Goal: Book appointment/travel/reservation

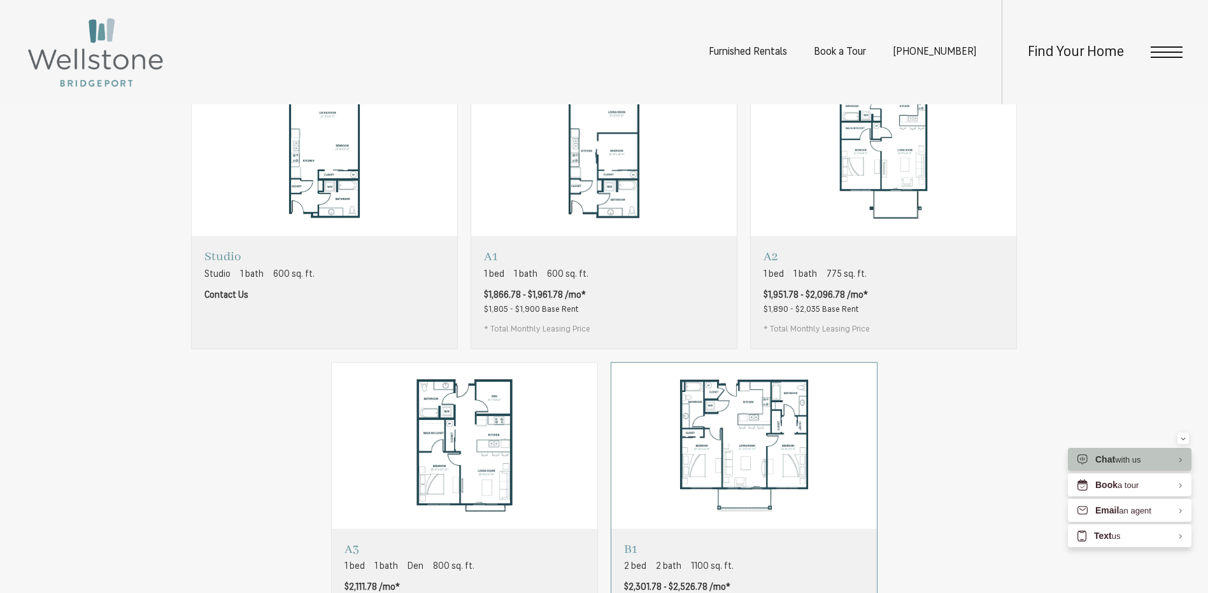
scroll to position [955, 0]
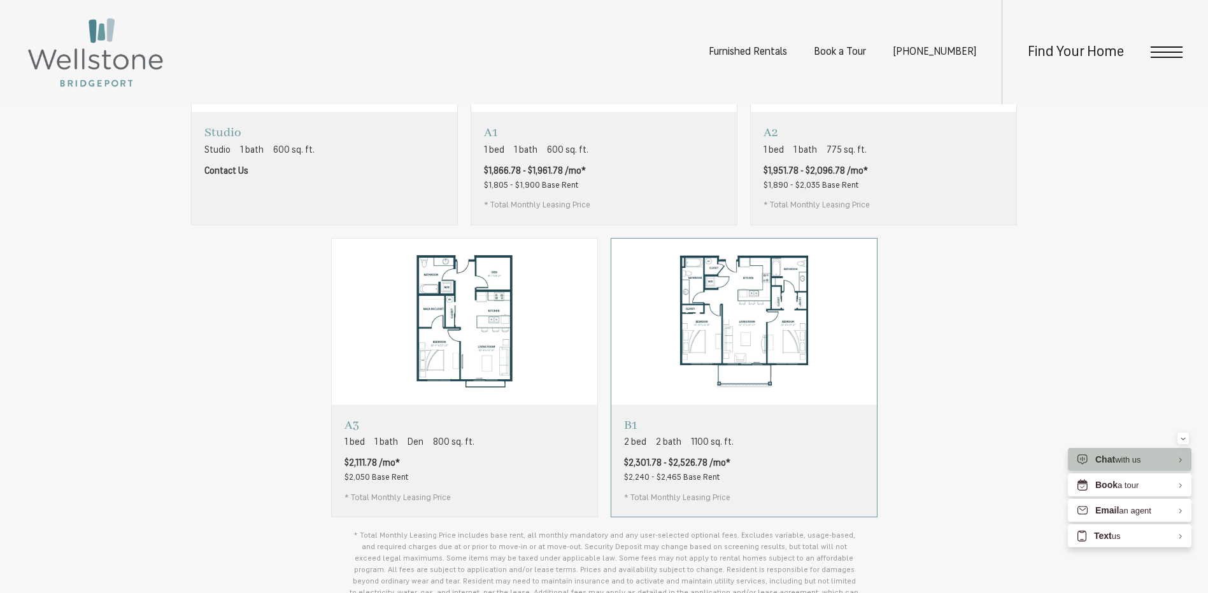
click at [782, 437] on div "B1 2 bed 2 bath 1100 sq. ft. $2,301.78 - $2,526.78 /mo* $2,240 - $2,465 Base Re…" at bounding box center [743, 461] width 265 height 112
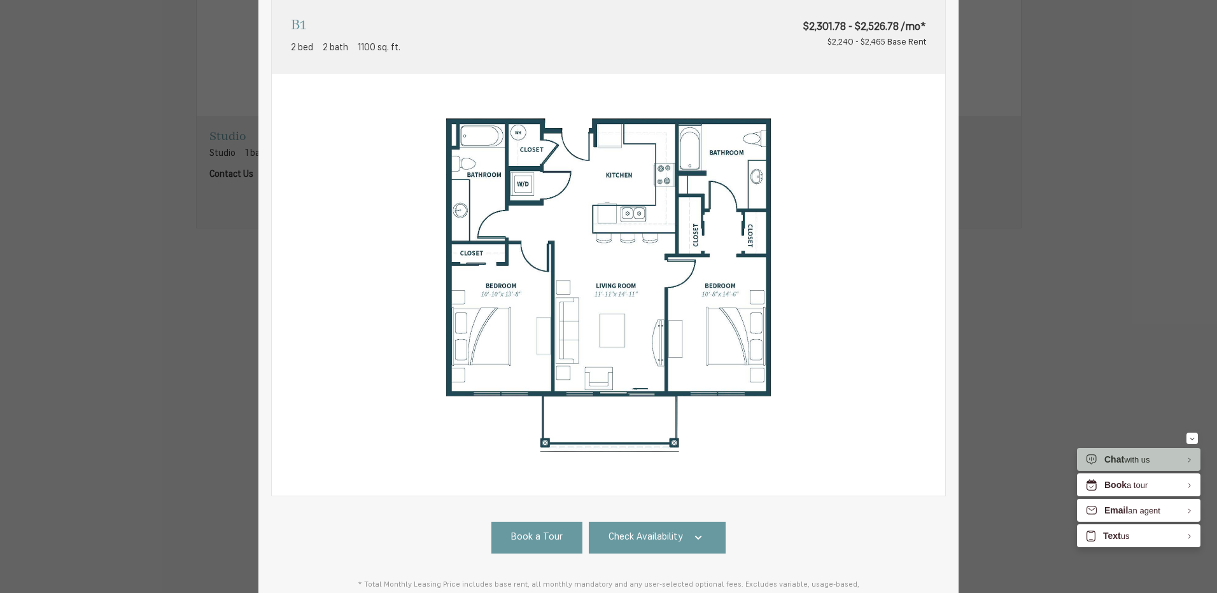
scroll to position [191, 0]
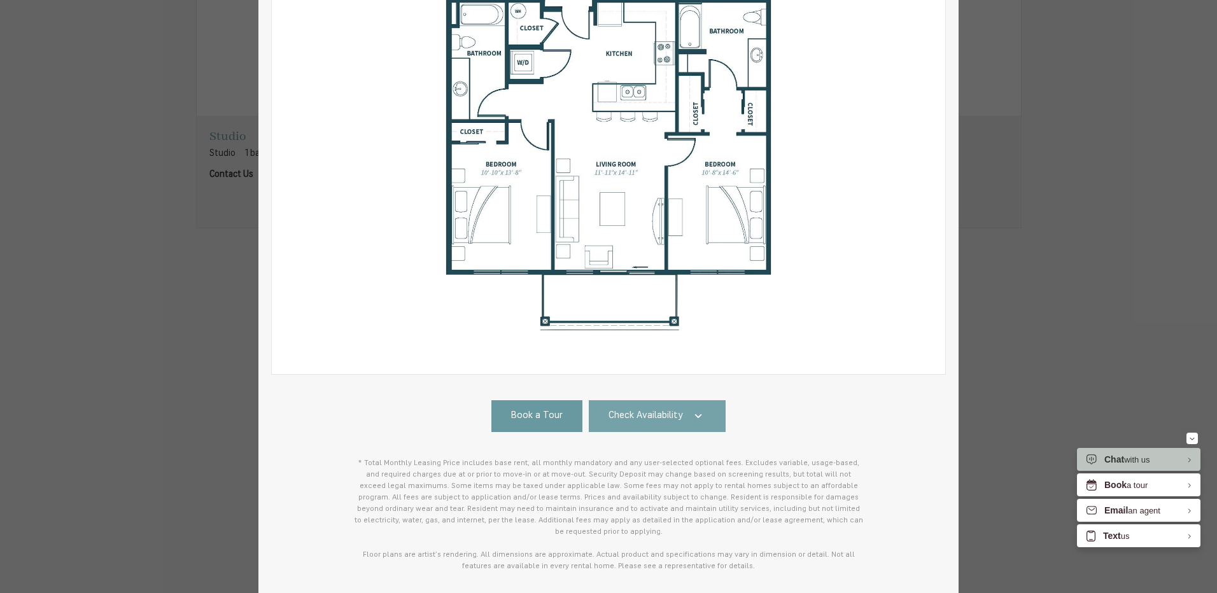
click at [626, 416] on span "Check Availability" at bounding box center [646, 416] width 74 height 15
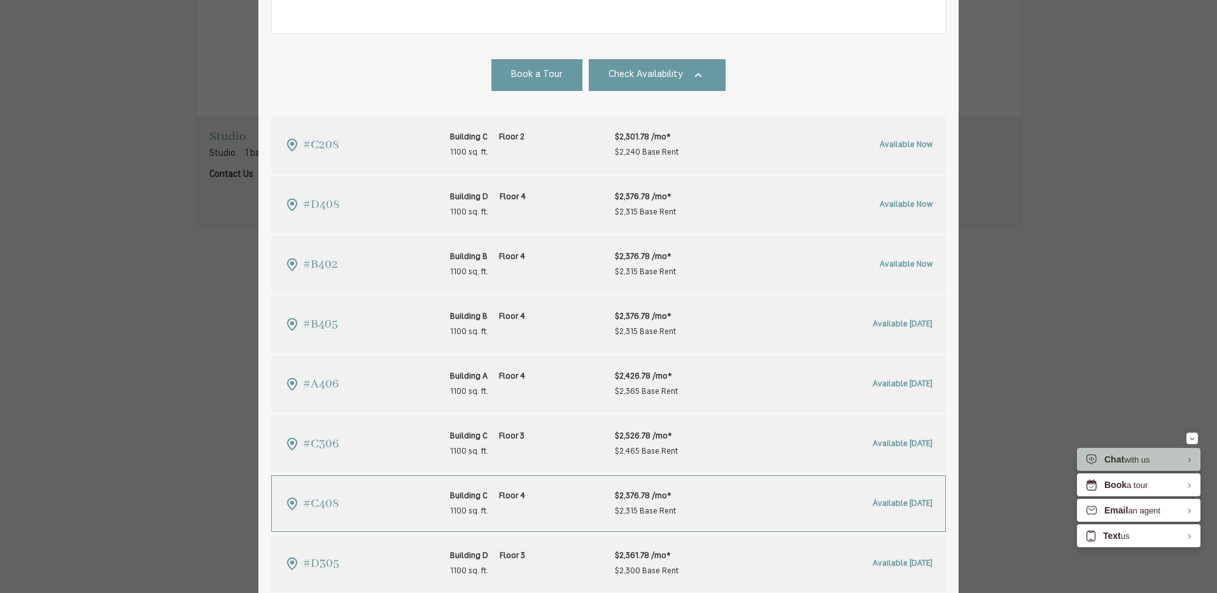
scroll to position [534, 0]
click at [1052, 197] on div "B1 2 bed 2 bath 1100 sq. ft. $2,301.78 - $2,526.78 /mo* $2,240 - $2,465 Base Re…" at bounding box center [608, 296] width 1217 height 593
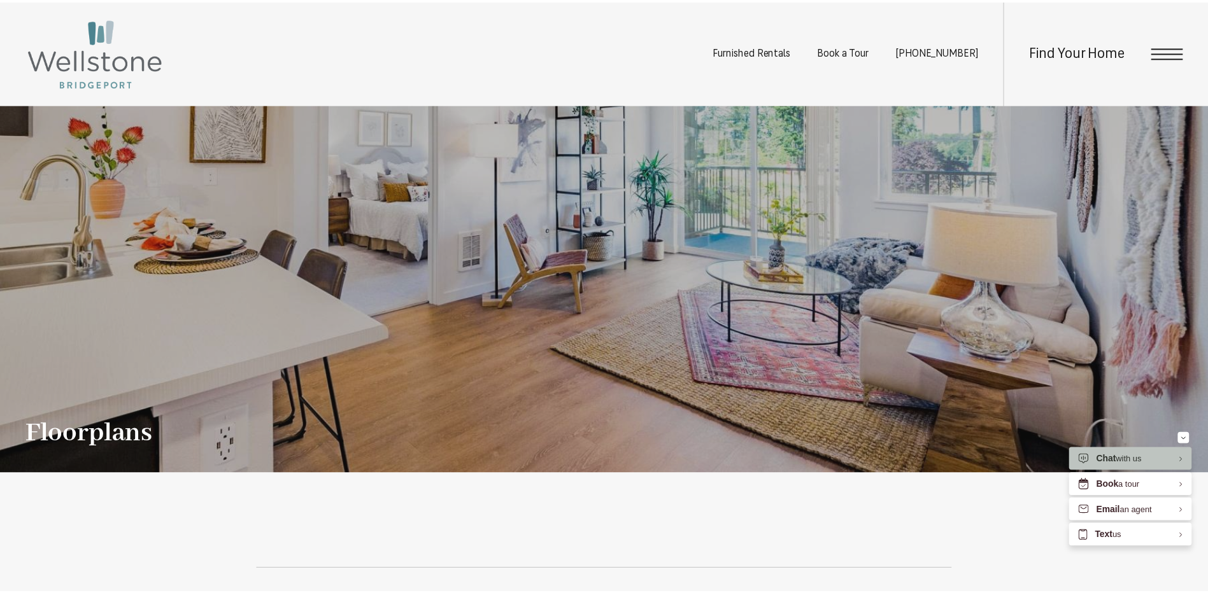
scroll to position [955, 0]
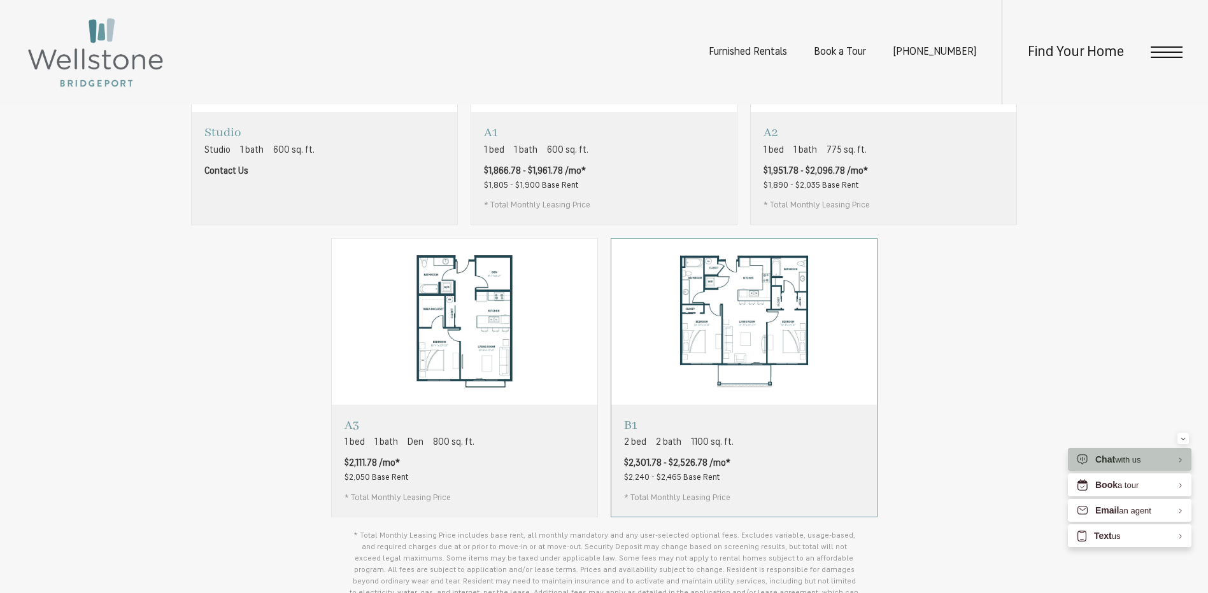
click at [696, 482] on span "$2,240 - $2,465 Base Rent" at bounding box center [671, 478] width 95 height 8
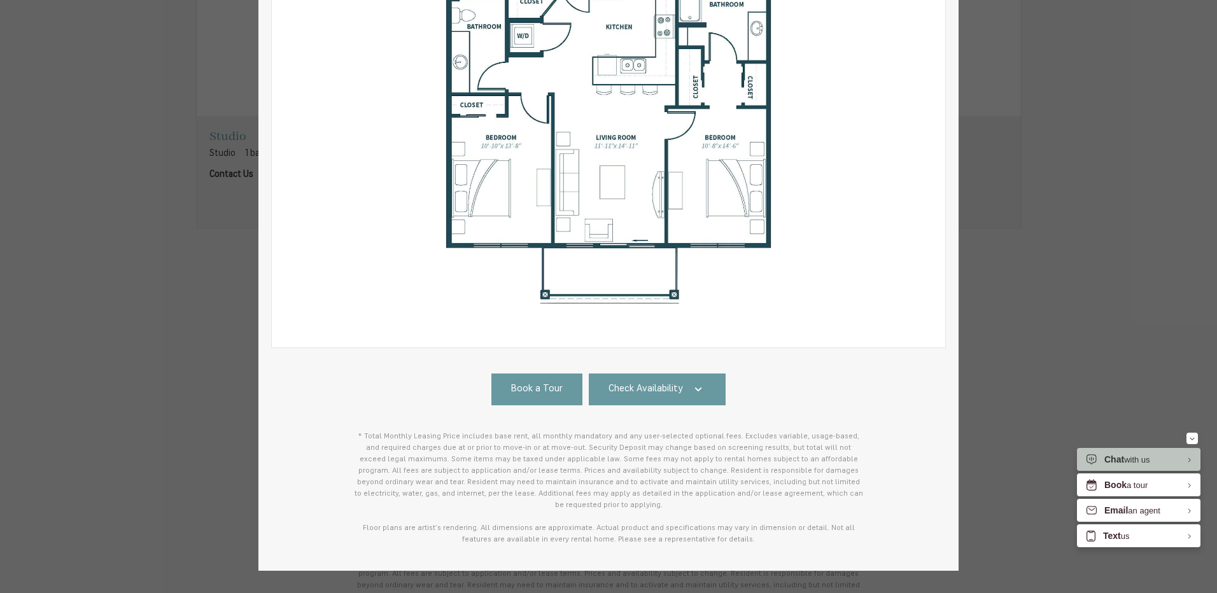
scroll to position [244, 0]
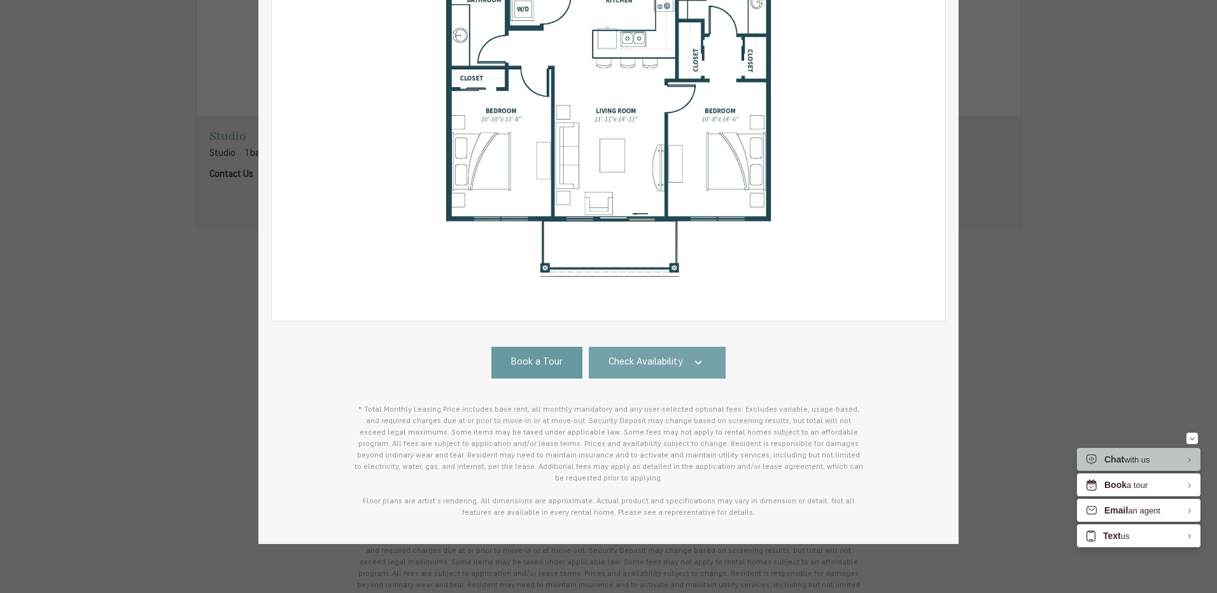
click at [703, 367] on link "Check Availability" at bounding box center [658, 363] width 138 height 32
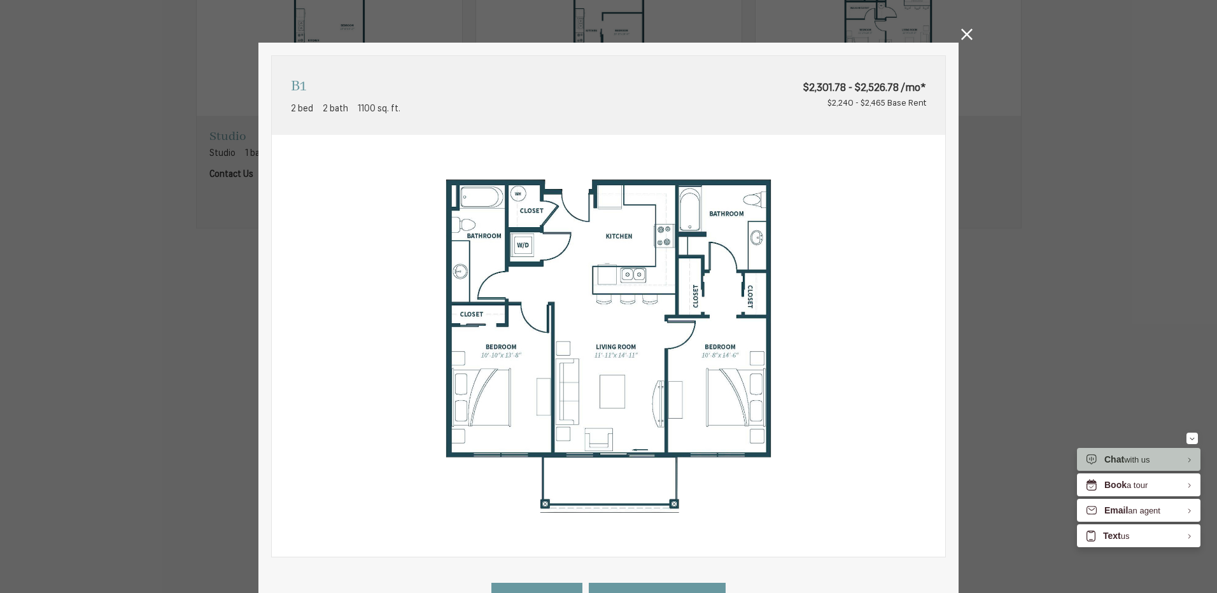
scroll to position [0, 0]
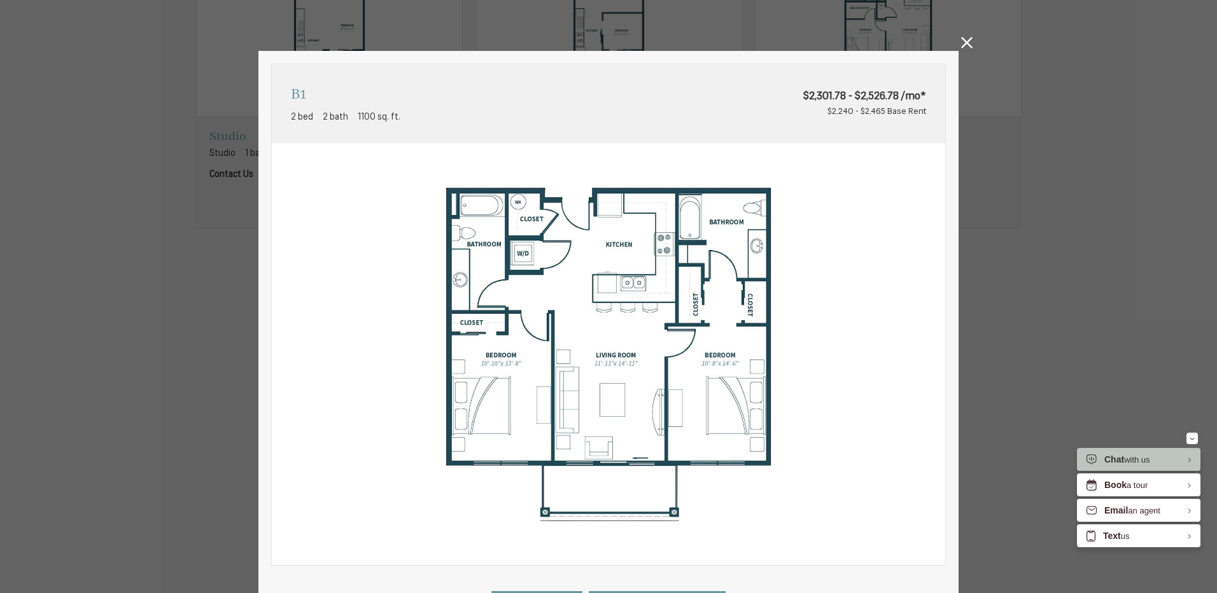
click at [964, 49] on link at bounding box center [966, 45] width 11 height 16
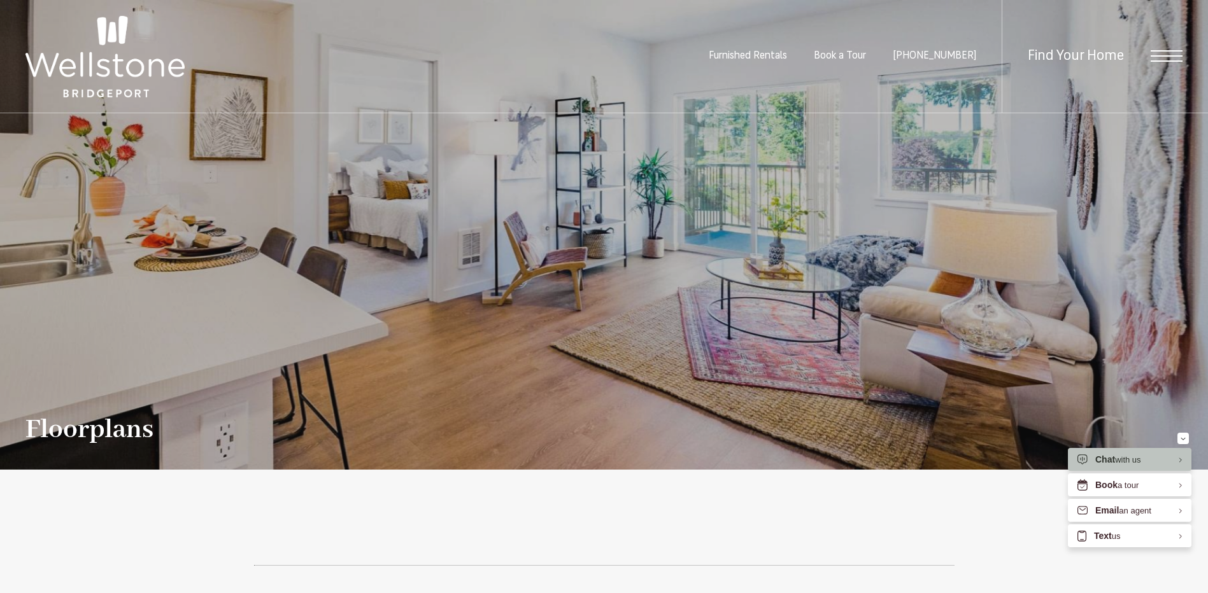
click at [142, 78] on img at bounding box center [104, 56] width 159 height 81
